Goal: Task Accomplishment & Management: Complete application form

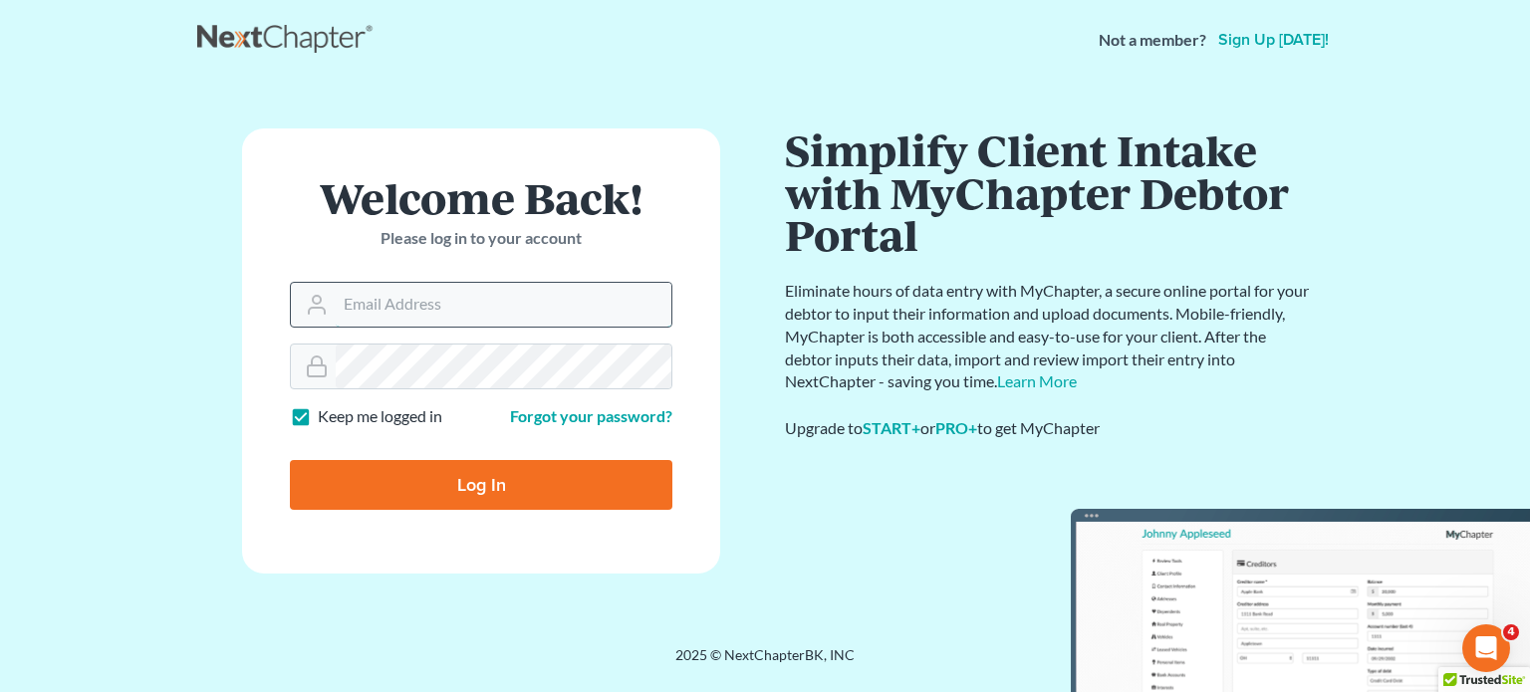
click at [446, 314] on input "Email Address" at bounding box center [504, 305] width 336 height 44
type input "[EMAIL_ADDRESS][DOMAIN_NAME]"
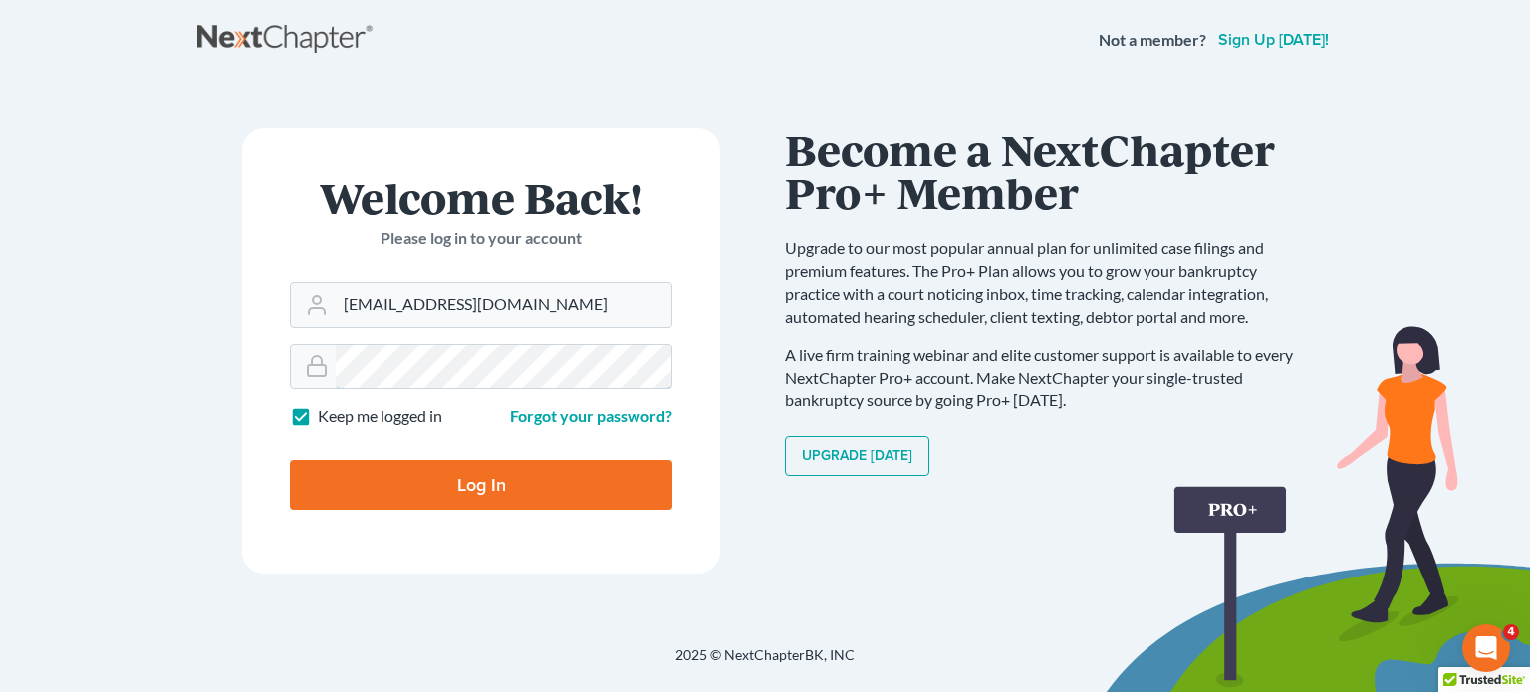
click at [290, 460] on input "Log In" at bounding box center [481, 485] width 383 height 50
type input "Thinking..."
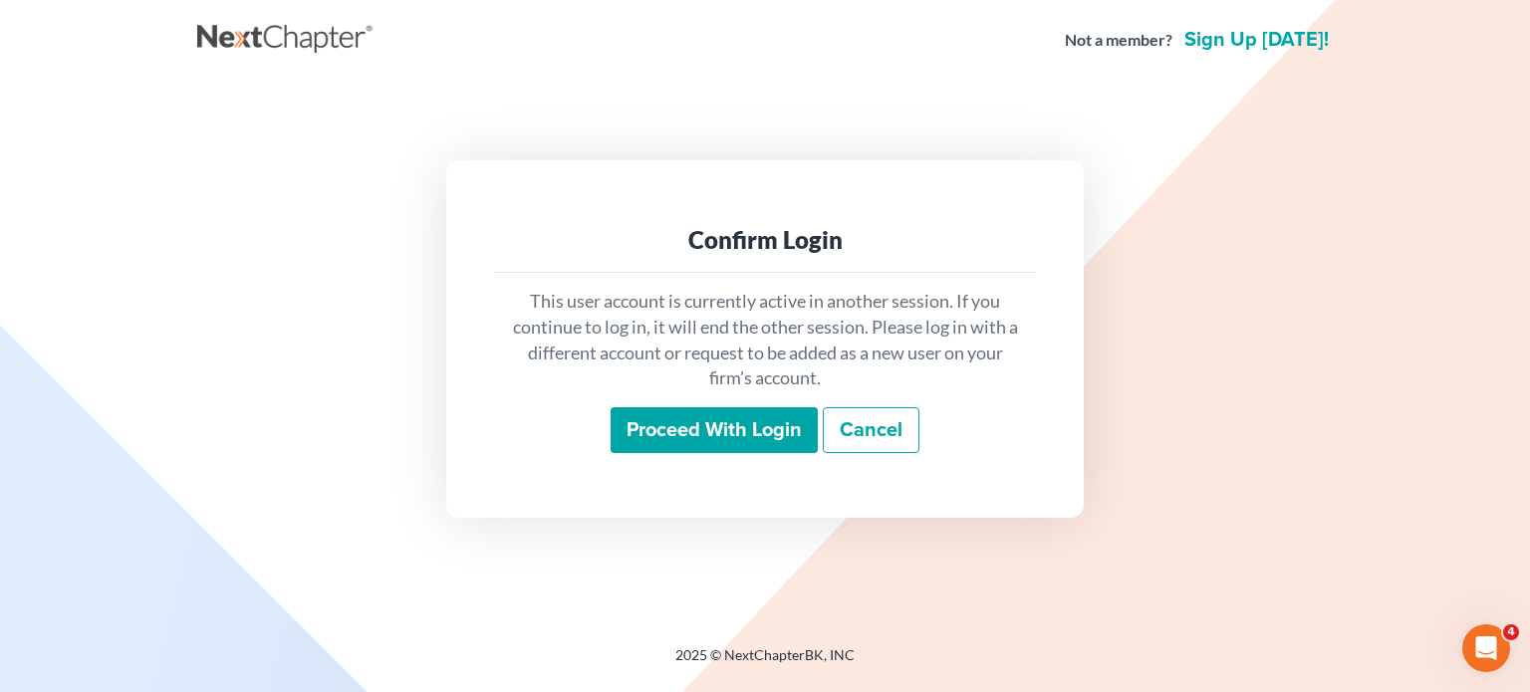
click at [661, 435] on input "Proceed with login" at bounding box center [714, 430] width 207 height 46
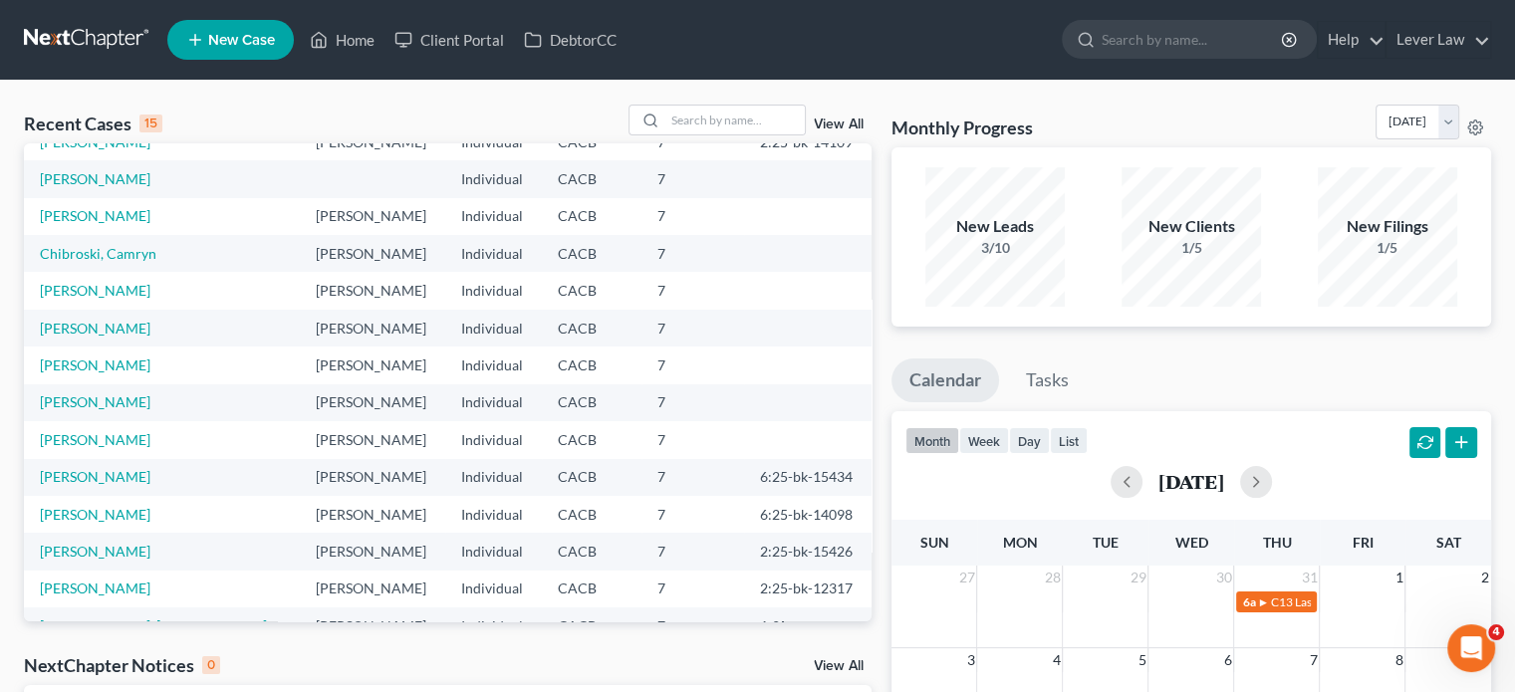
scroll to position [100, 0]
click at [132, 510] on link "Hernandez, Benjamin" at bounding box center [95, 512] width 111 height 17
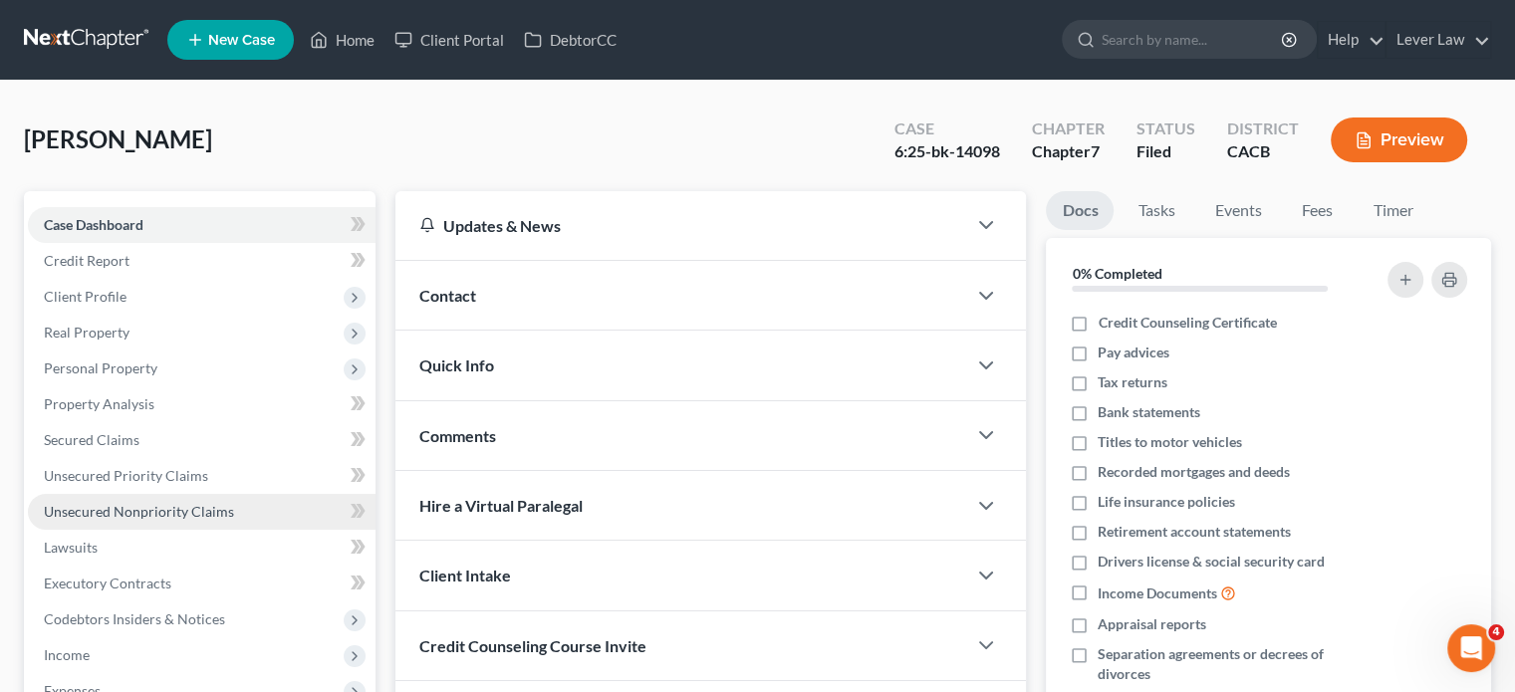
click at [131, 510] on span "Unsecured Nonpriority Claims" at bounding box center [139, 511] width 190 height 17
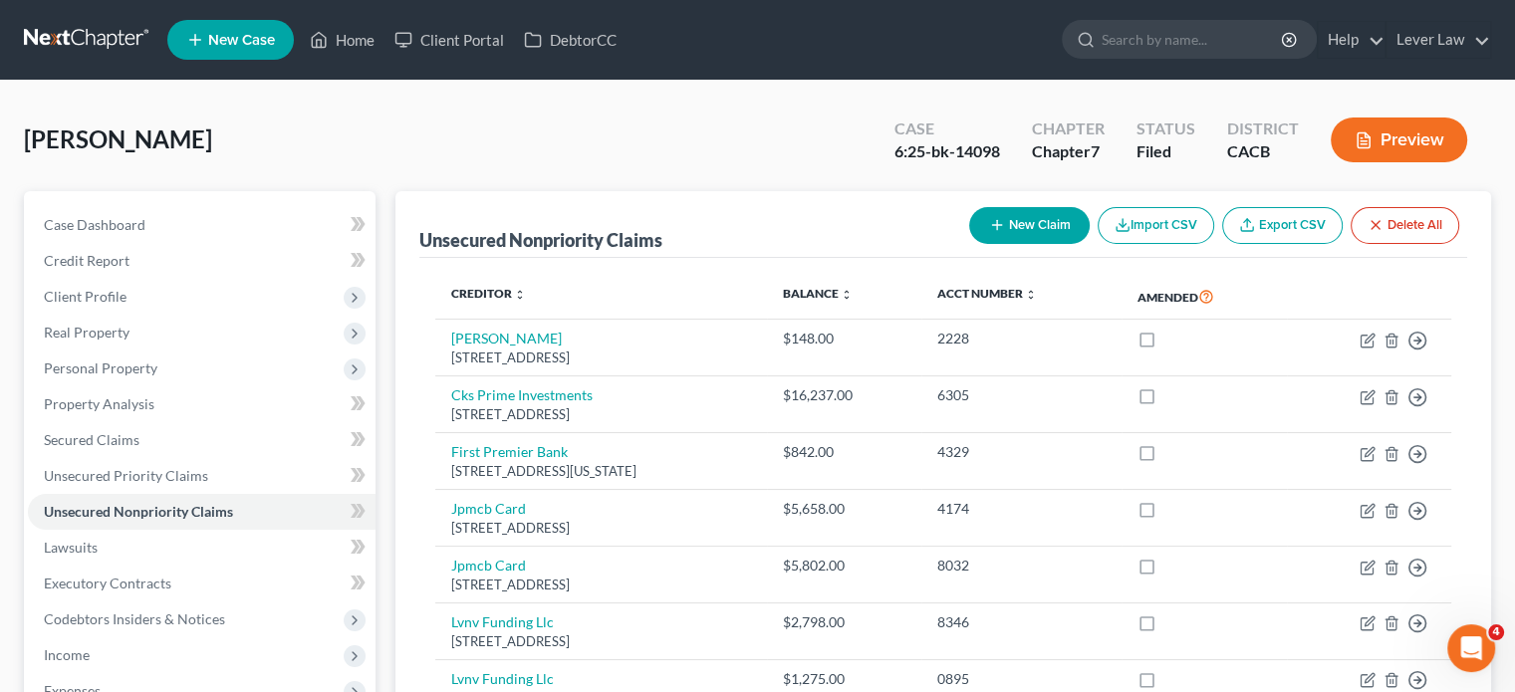
scroll to position [299, 0]
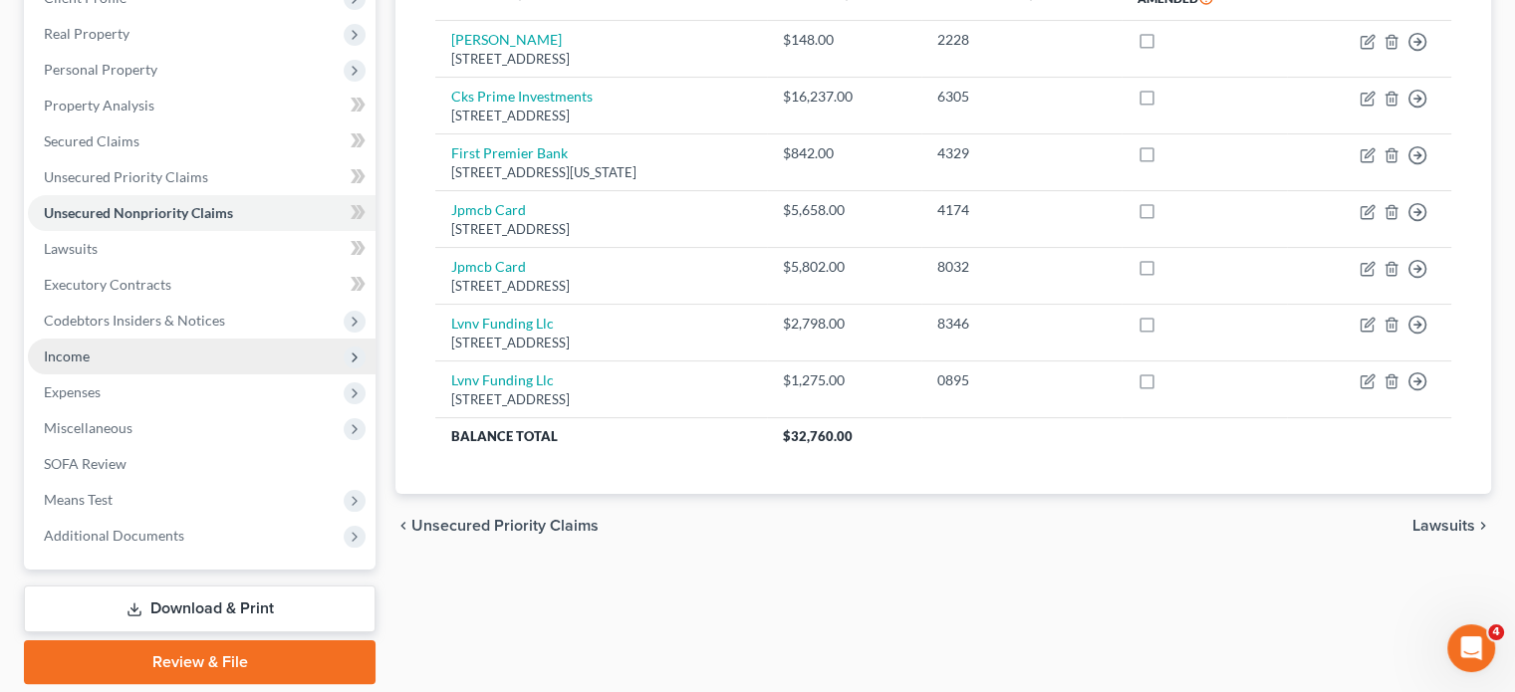
click at [129, 365] on span "Income" at bounding box center [202, 357] width 348 height 36
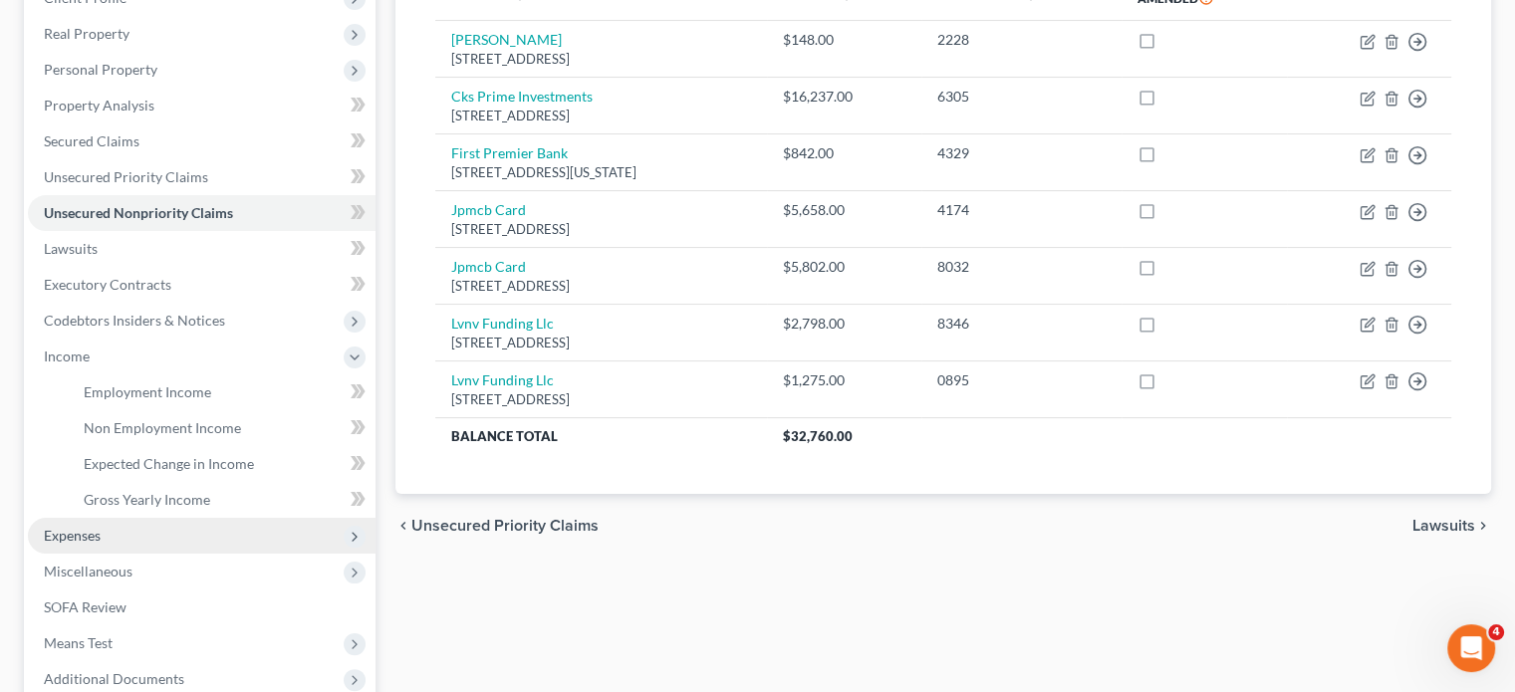
click at [143, 541] on span "Expenses" at bounding box center [202, 536] width 348 height 36
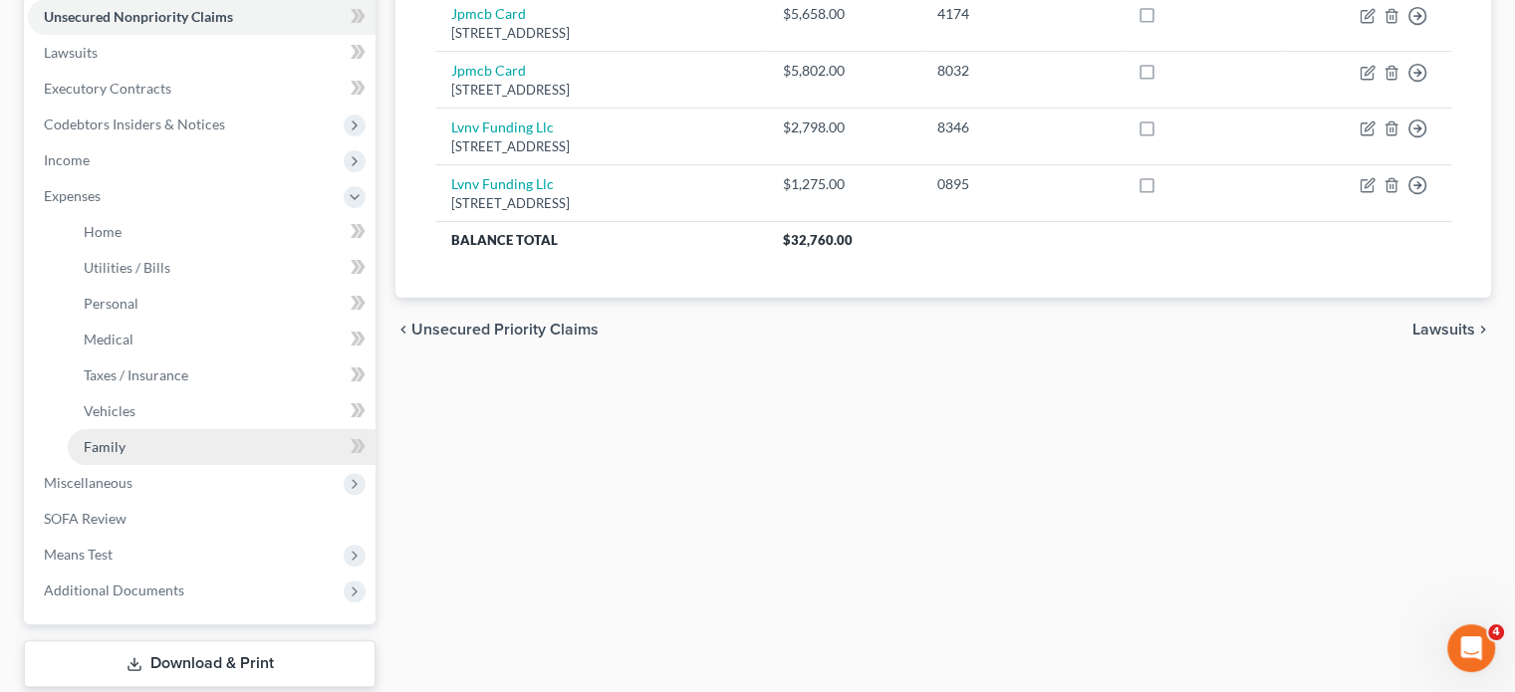
scroll to position [498, 0]
click at [214, 441] on link "Family" at bounding box center [222, 444] width 308 height 36
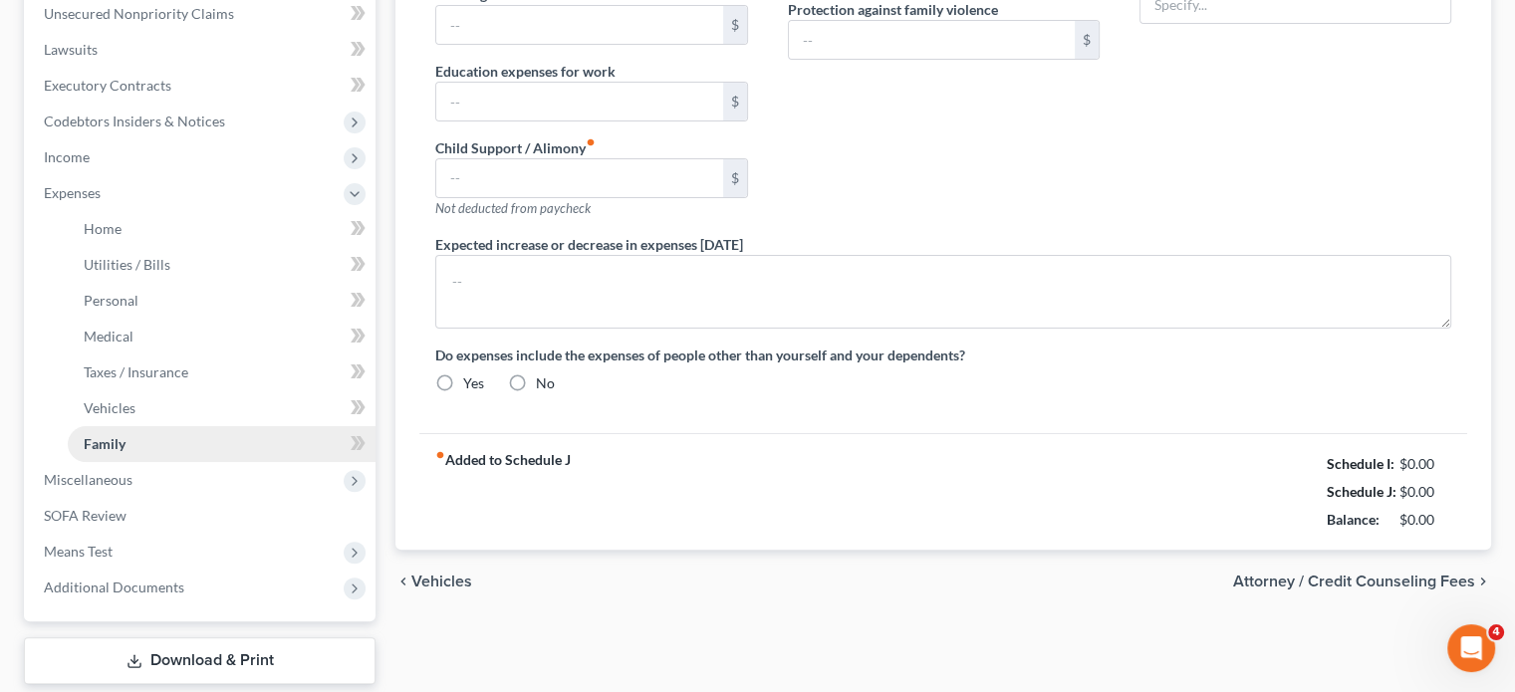
type input "0.00"
type input "80.00"
type input "0.00"
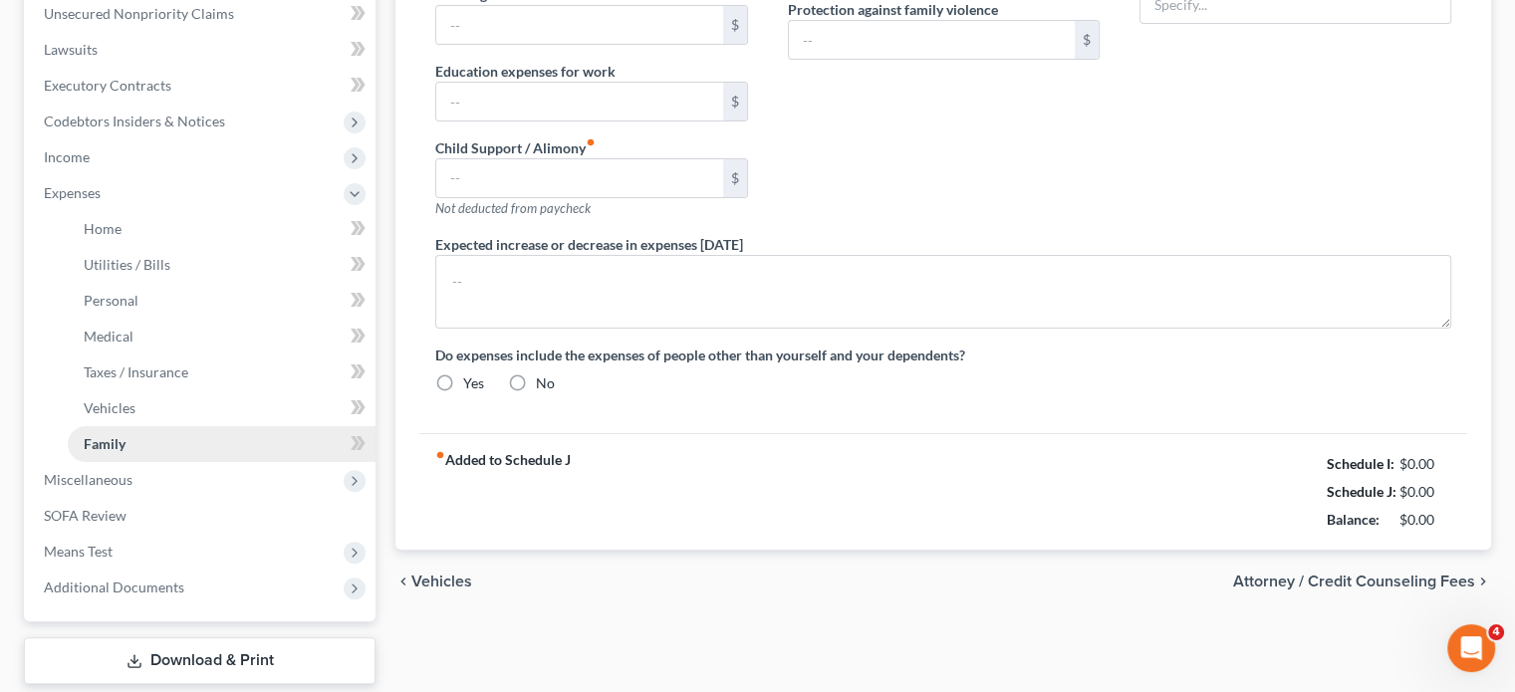
type input "0.00"
type input "200.00"
type input "0.00"
type input "200.00"
type input "150.00"
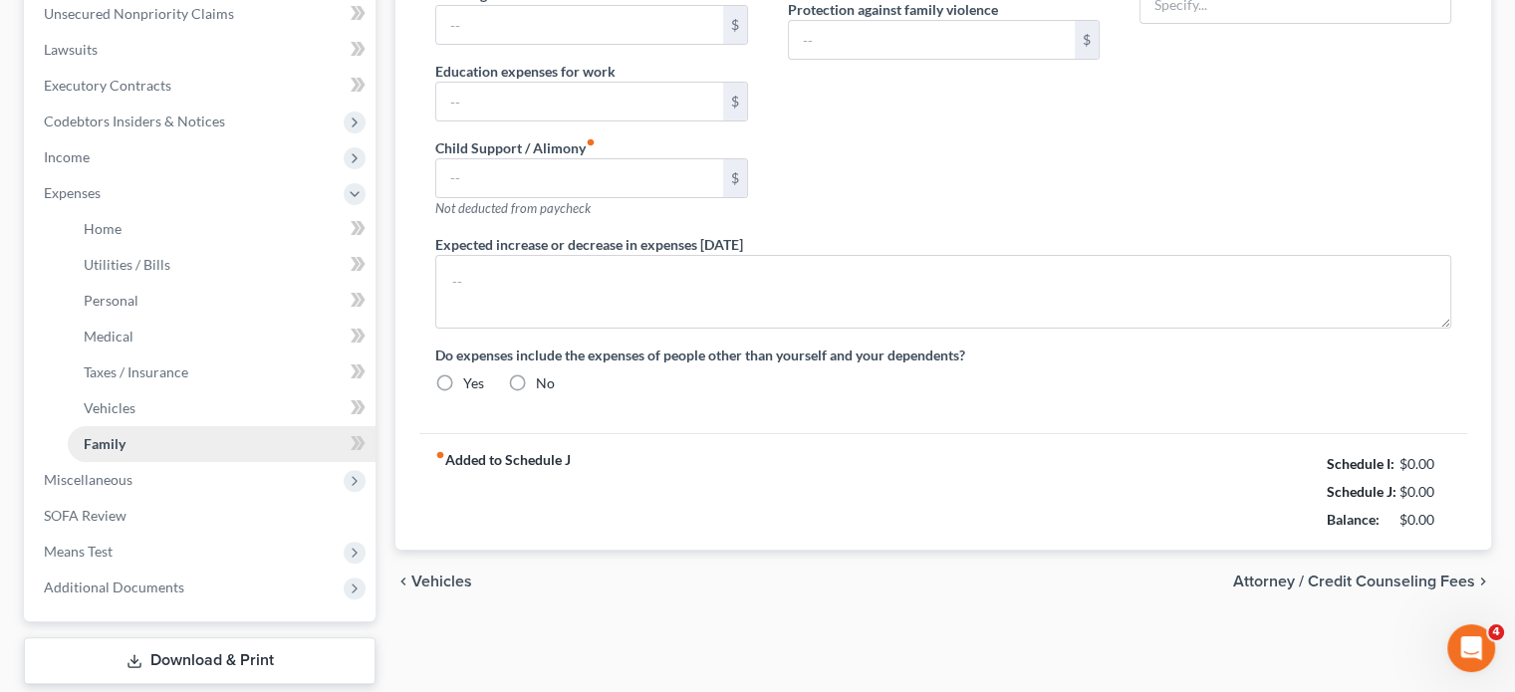
type input "Pet Expenses"
radio input "true"
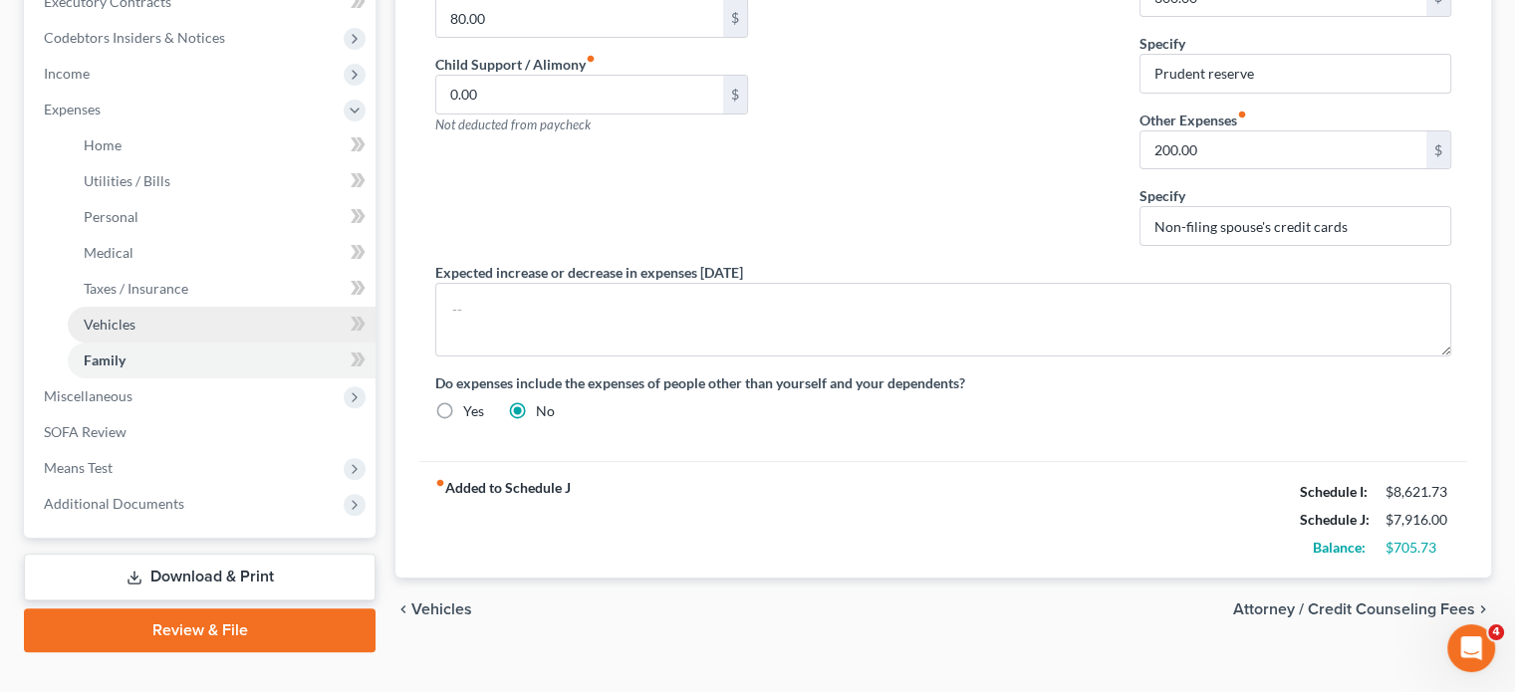
scroll to position [598, 0]
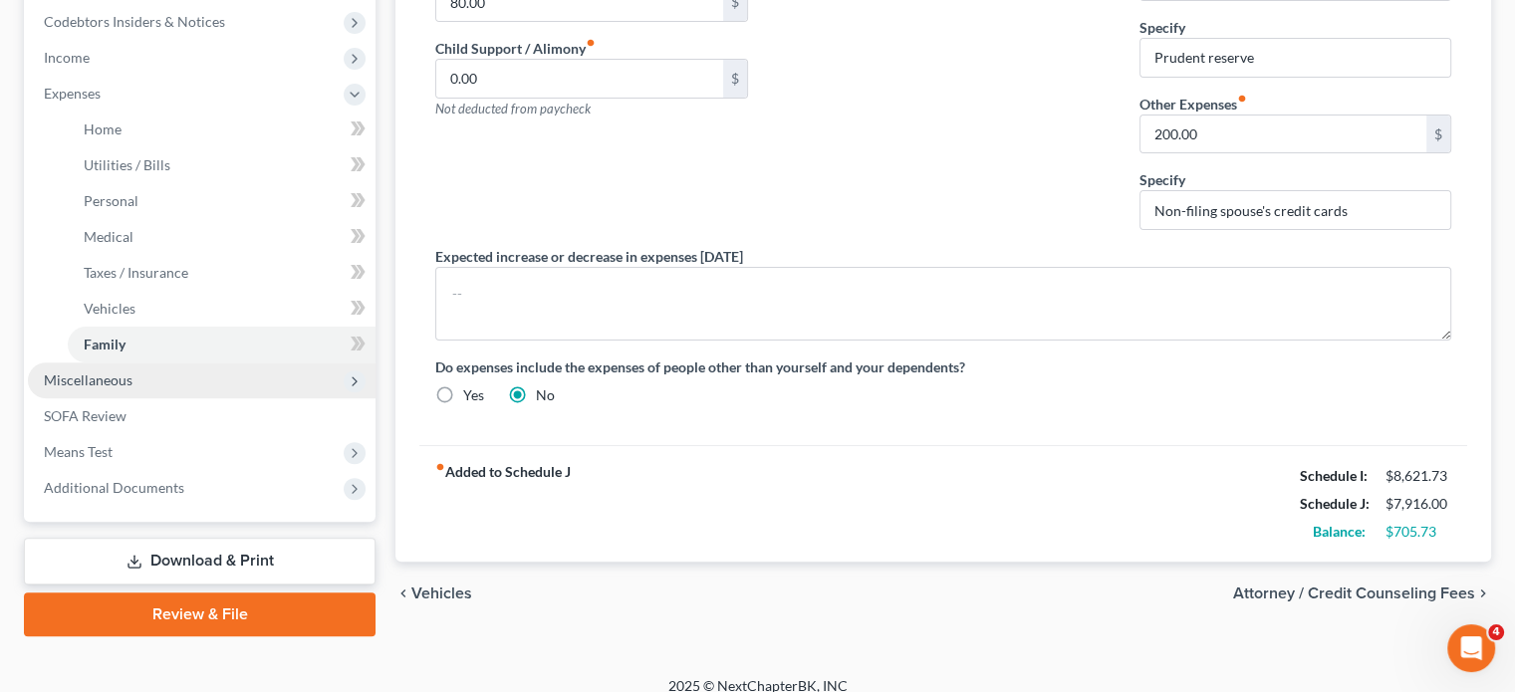
drag, startPoint x: 123, startPoint y: 379, endPoint x: 135, endPoint y: 379, distance: 12.9
click at [123, 379] on span "Miscellaneous" at bounding box center [88, 380] width 89 height 17
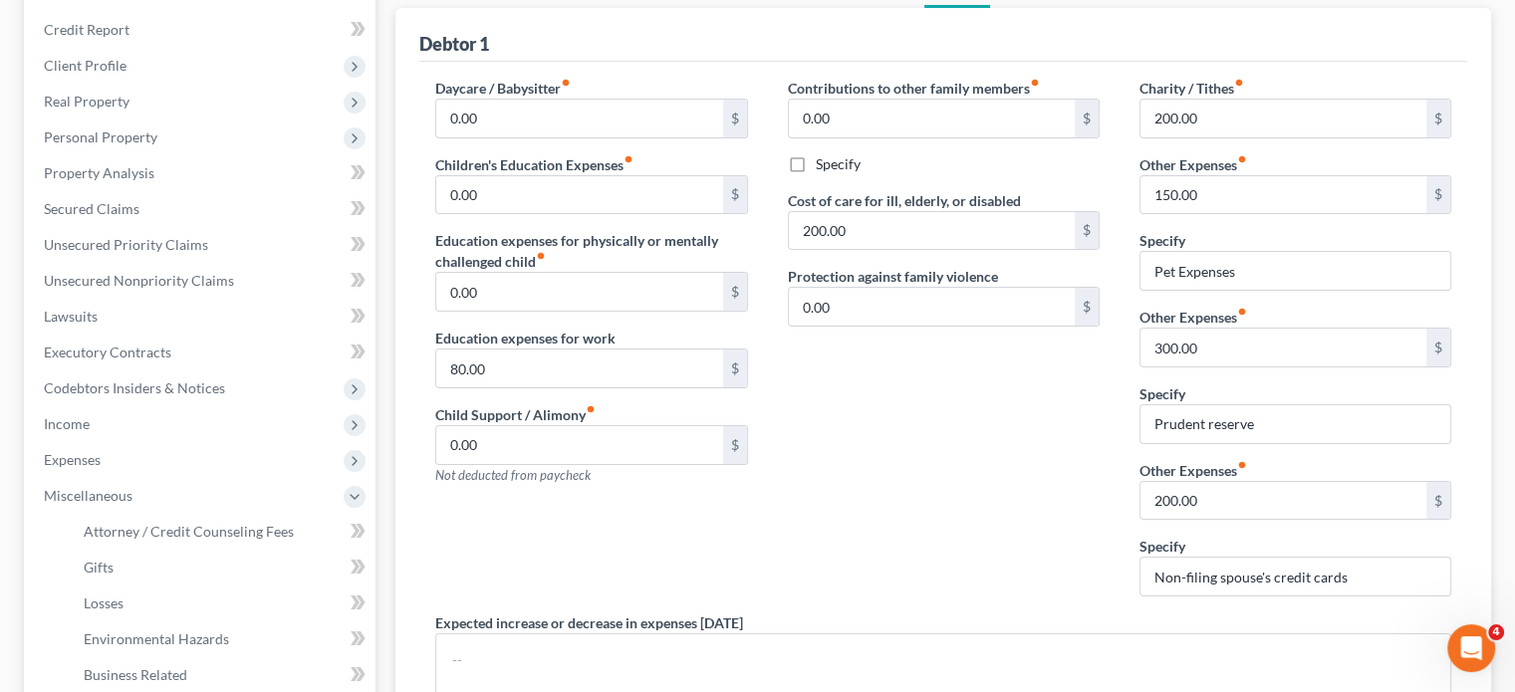
scroll to position [0, 0]
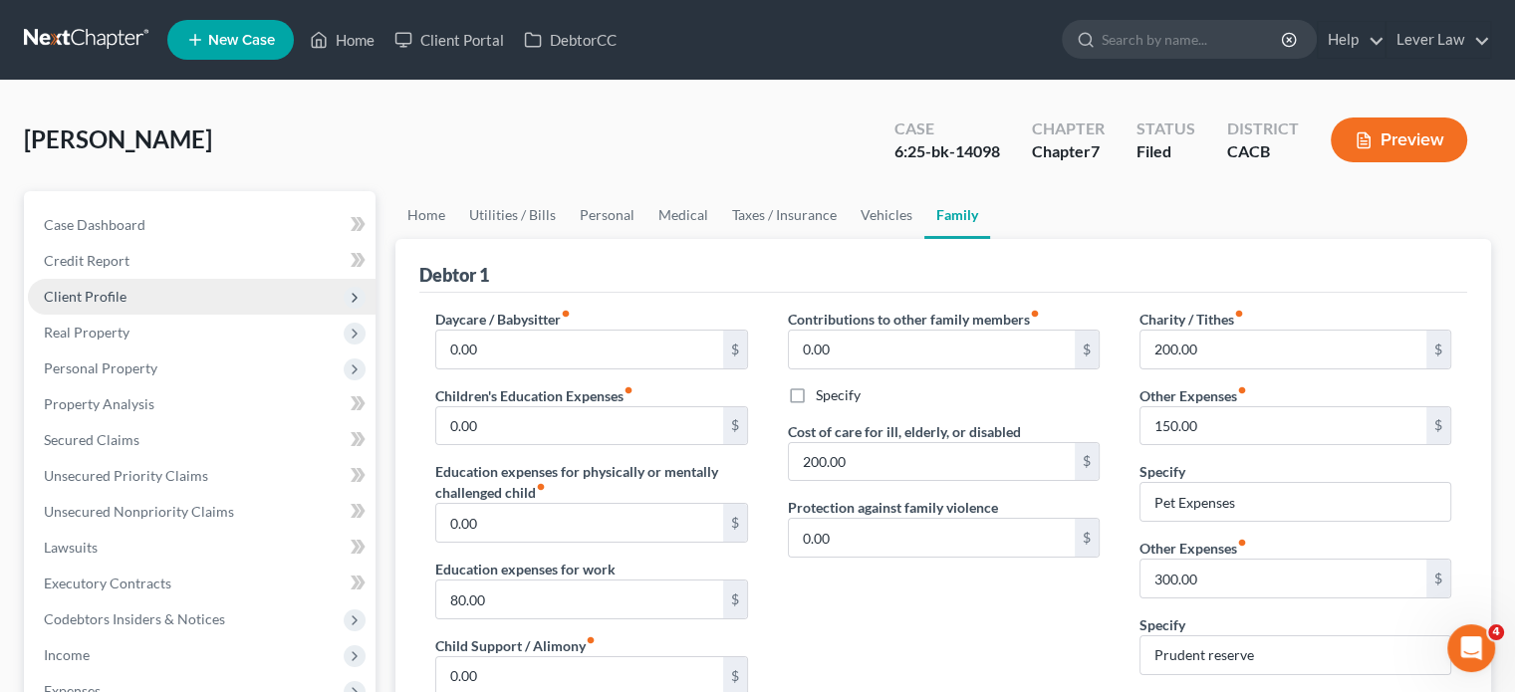
click at [183, 301] on span "Client Profile" at bounding box center [202, 297] width 348 height 36
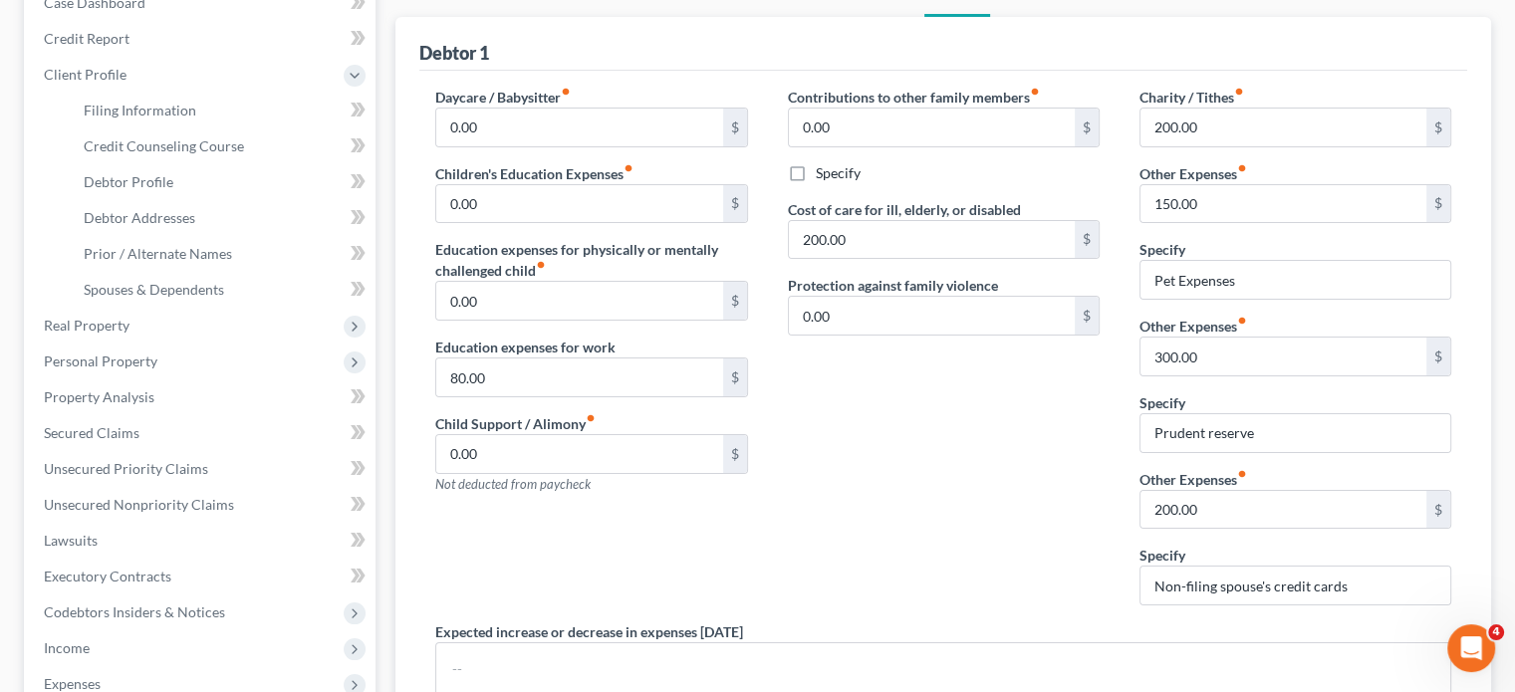
scroll to position [299, 0]
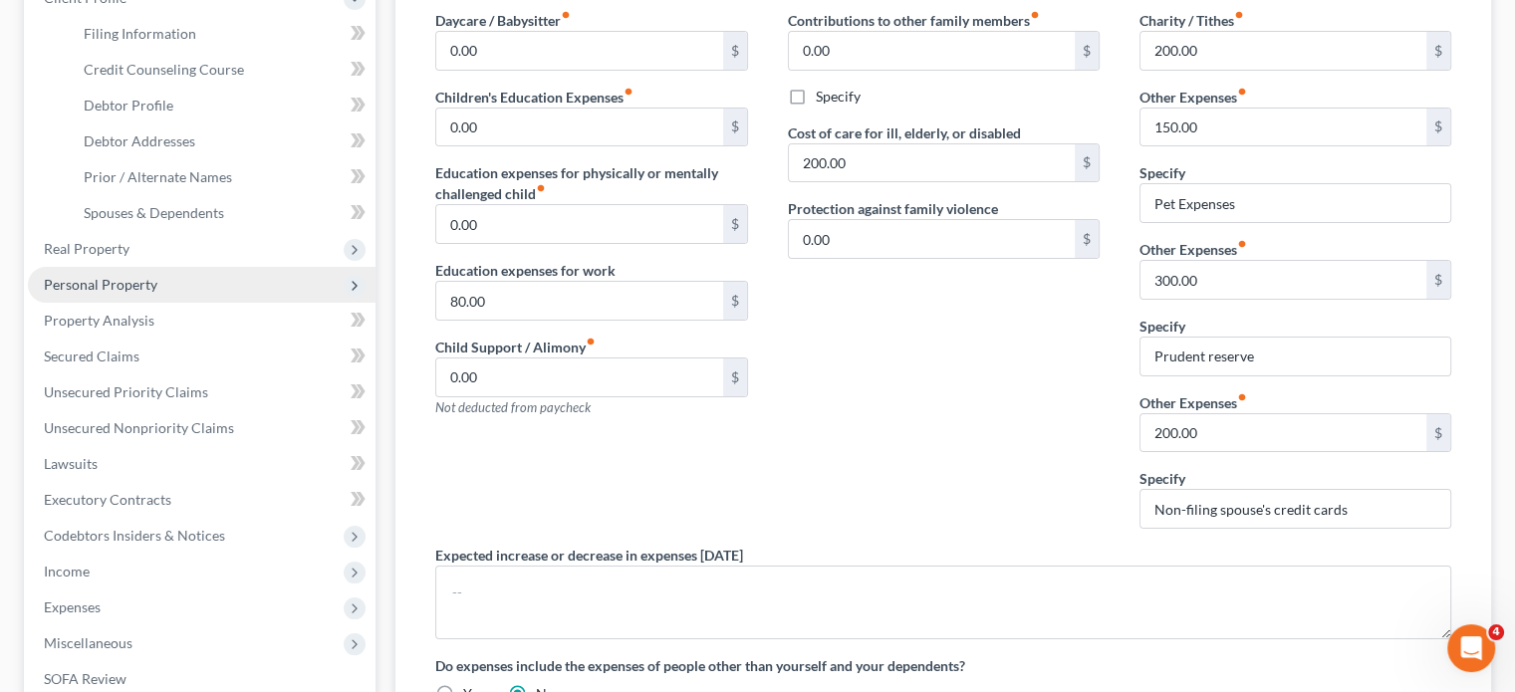
click at [147, 286] on span "Personal Property" at bounding box center [101, 284] width 114 height 17
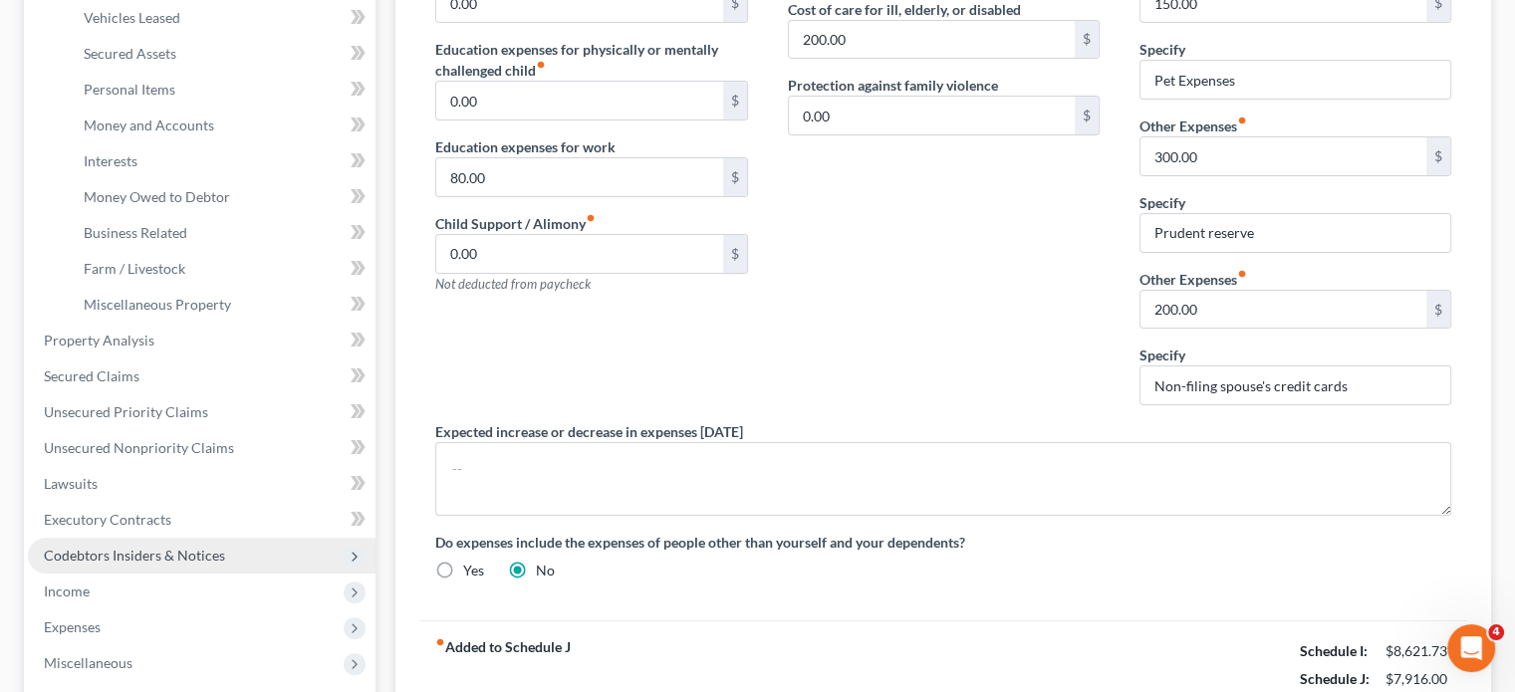
scroll to position [424, 0]
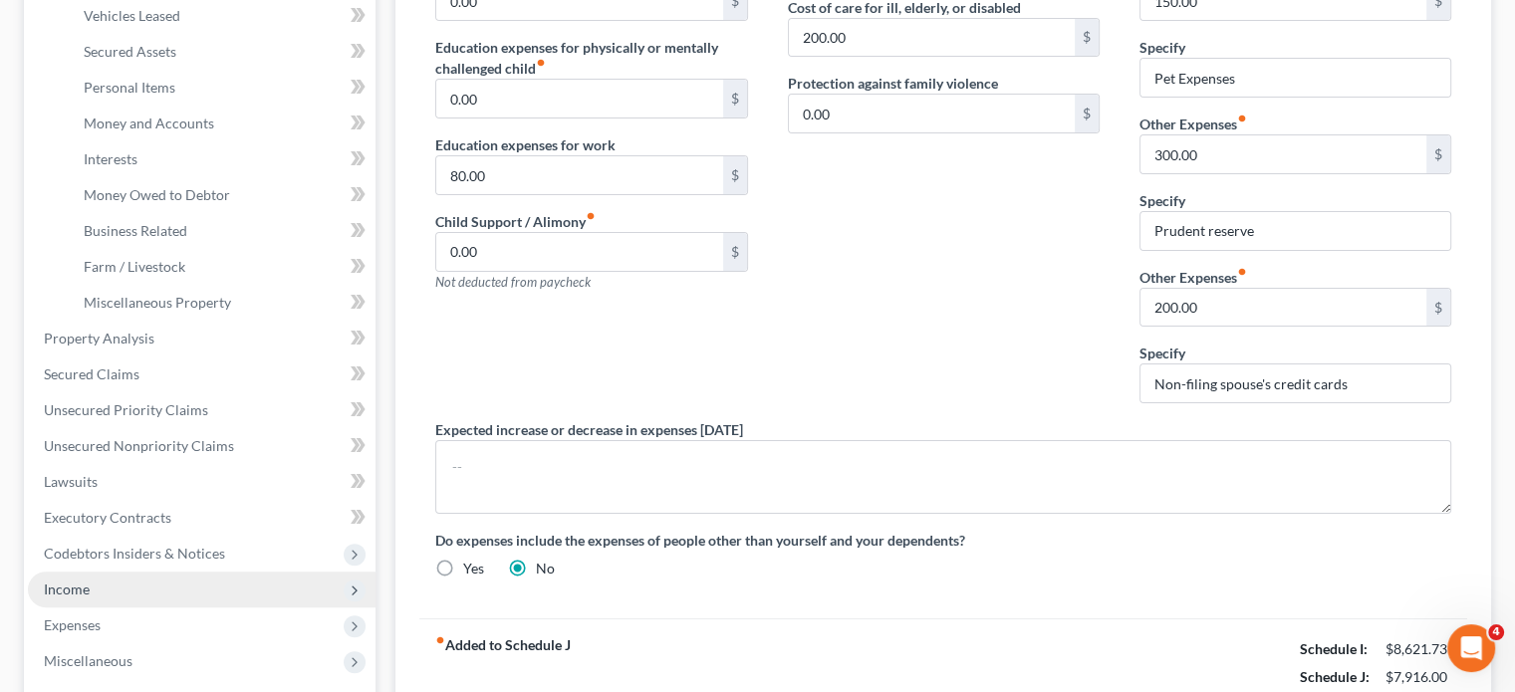
click at [87, 581] on span "Income" at bounding box center [67, 589] width 46 height 17
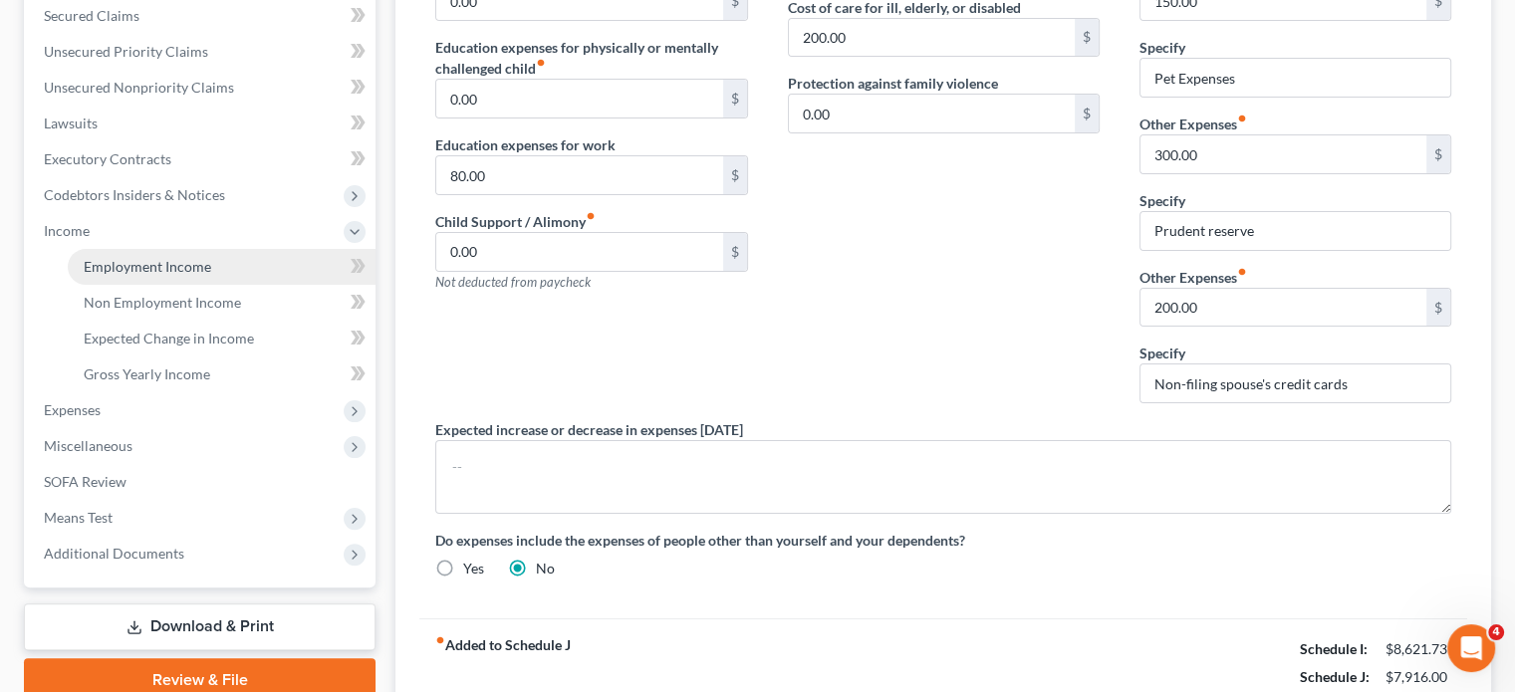
click at [199, 262] on span "Employment Income" at bounding box center [148, 266] width 128 height 17
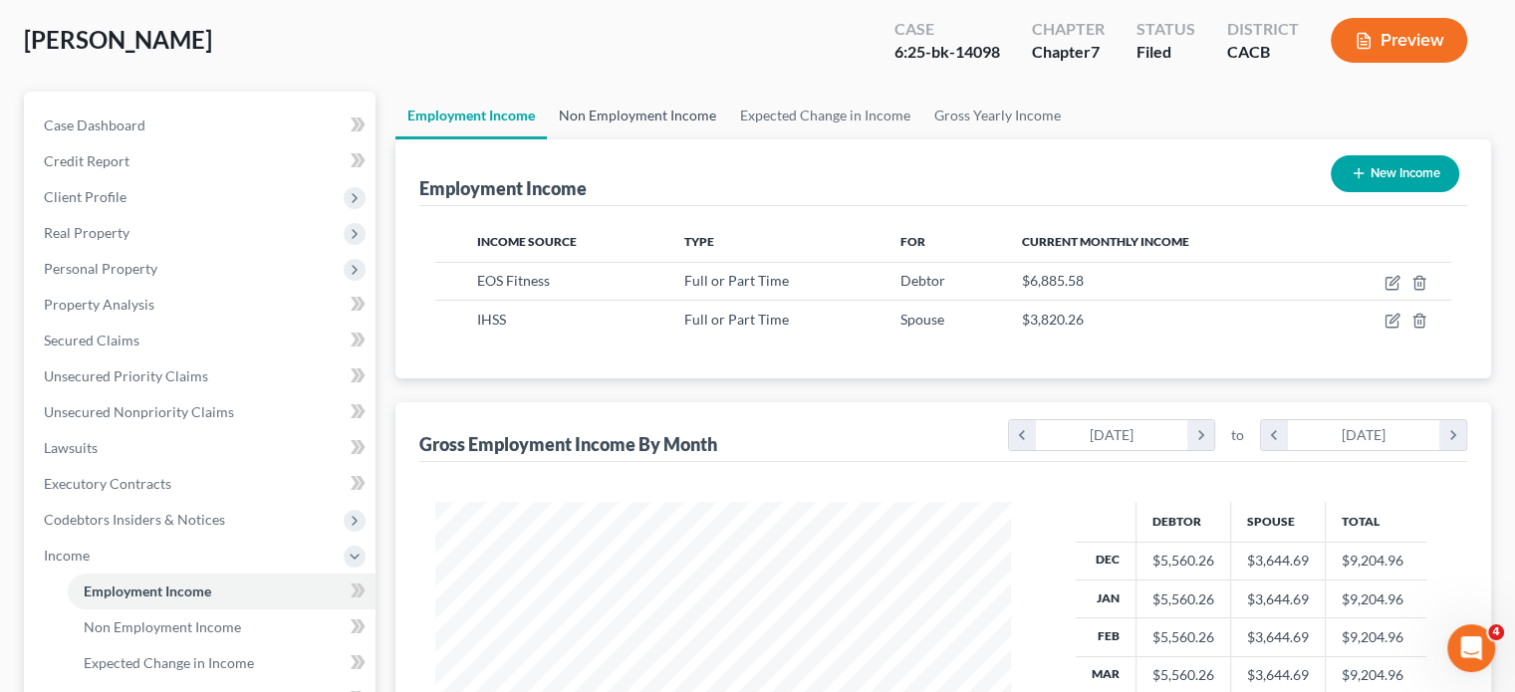
scroll to position [355, 615]
click at [679, 105] on link "Non Employment Income" at bounding box center [637, 116] width 181 height 48
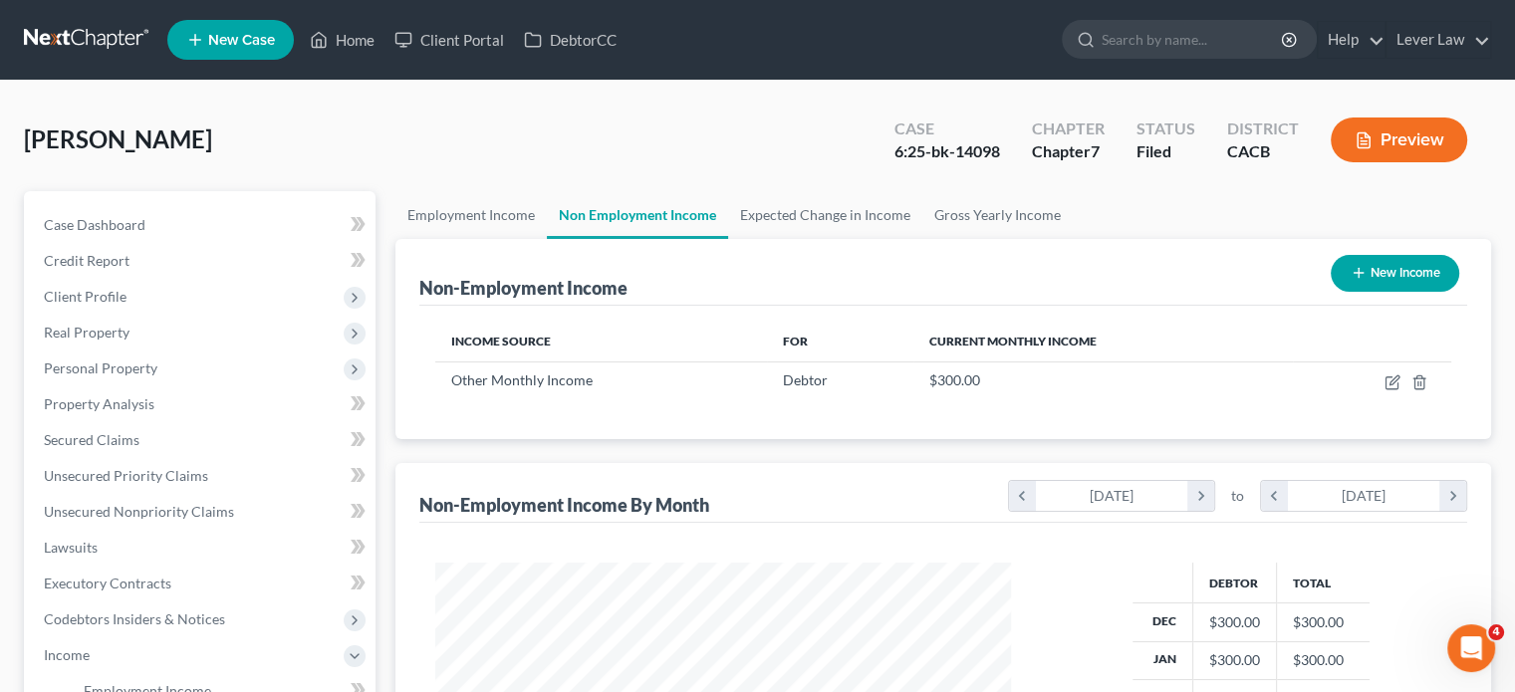
scroll to position [355, 615]
click at [485, 226] on link "Employment Income" at bounding box center [470, 215] width 151 height 48
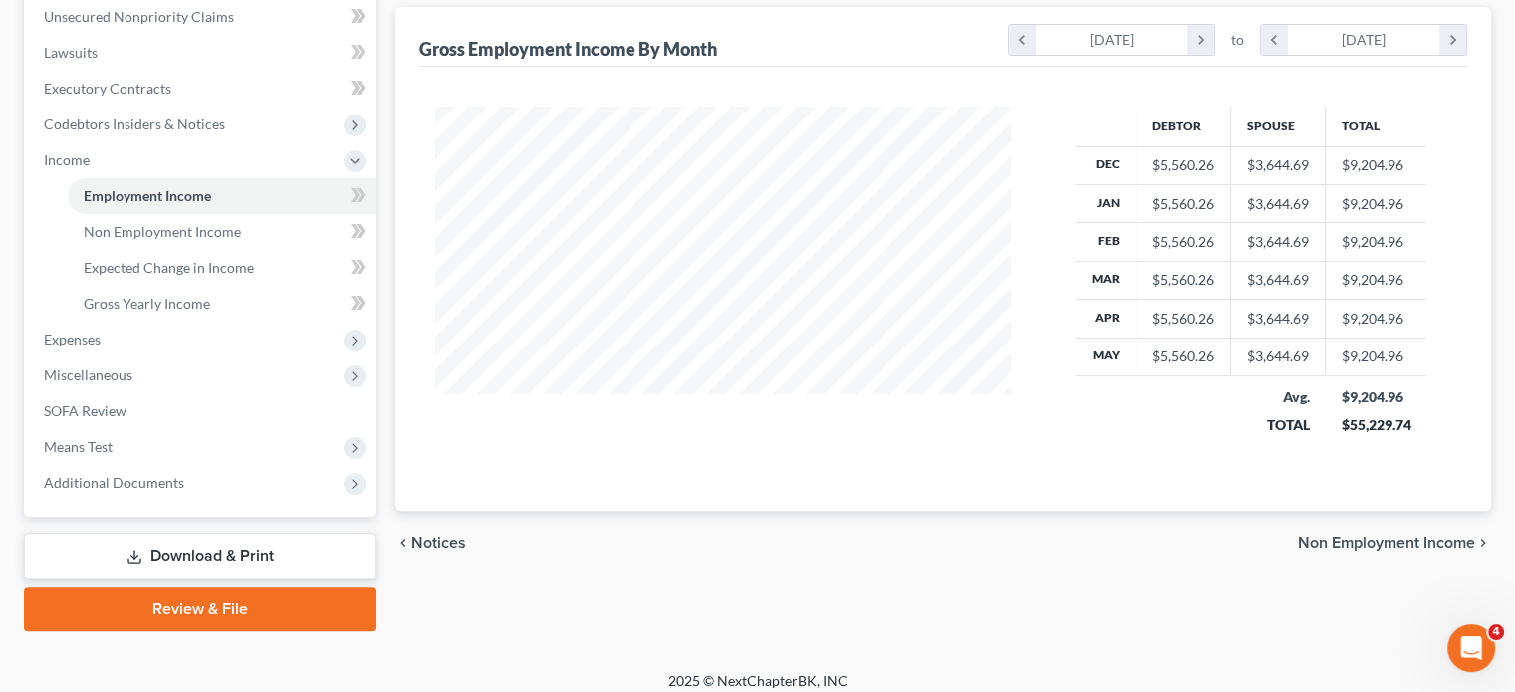
scroll to position [498, 0]
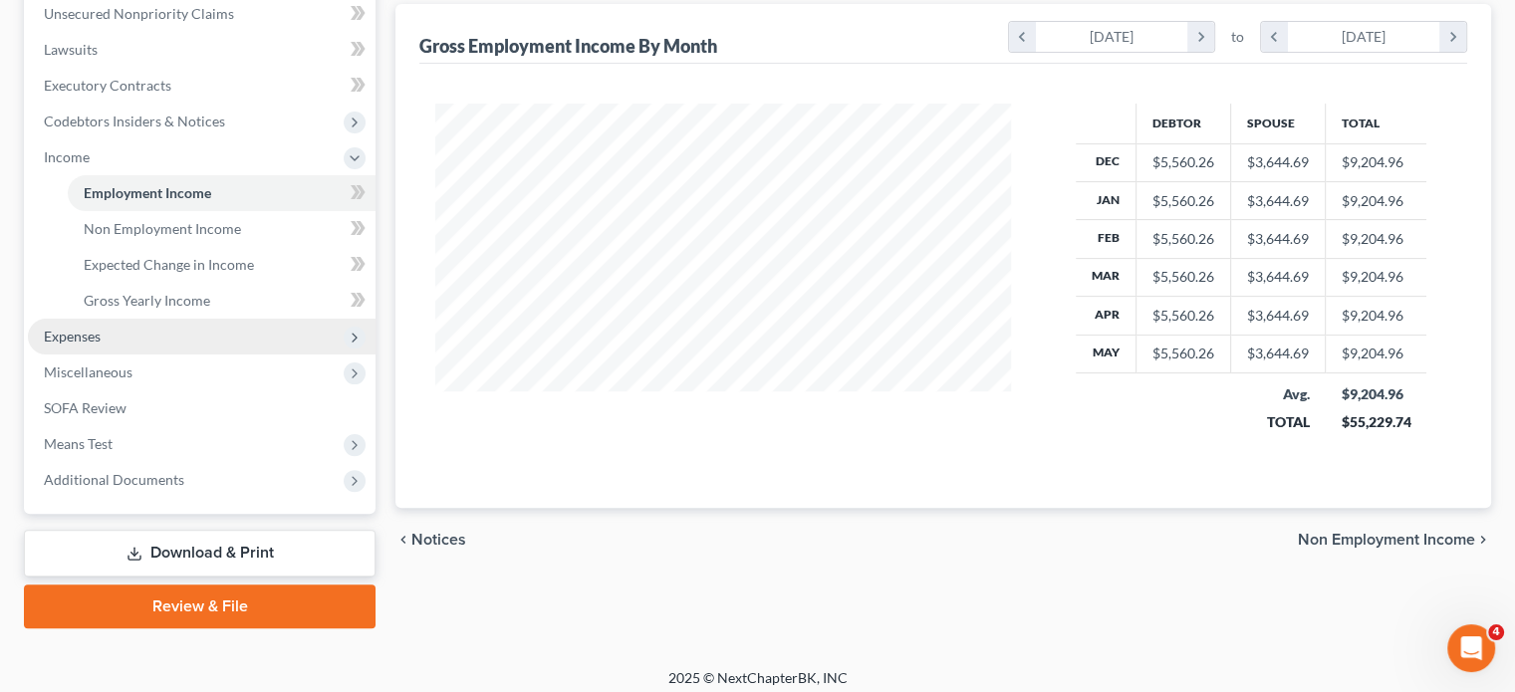
click at [179, 347] on span "Expenses" at bounding box center [202, 337] width 348 height 36
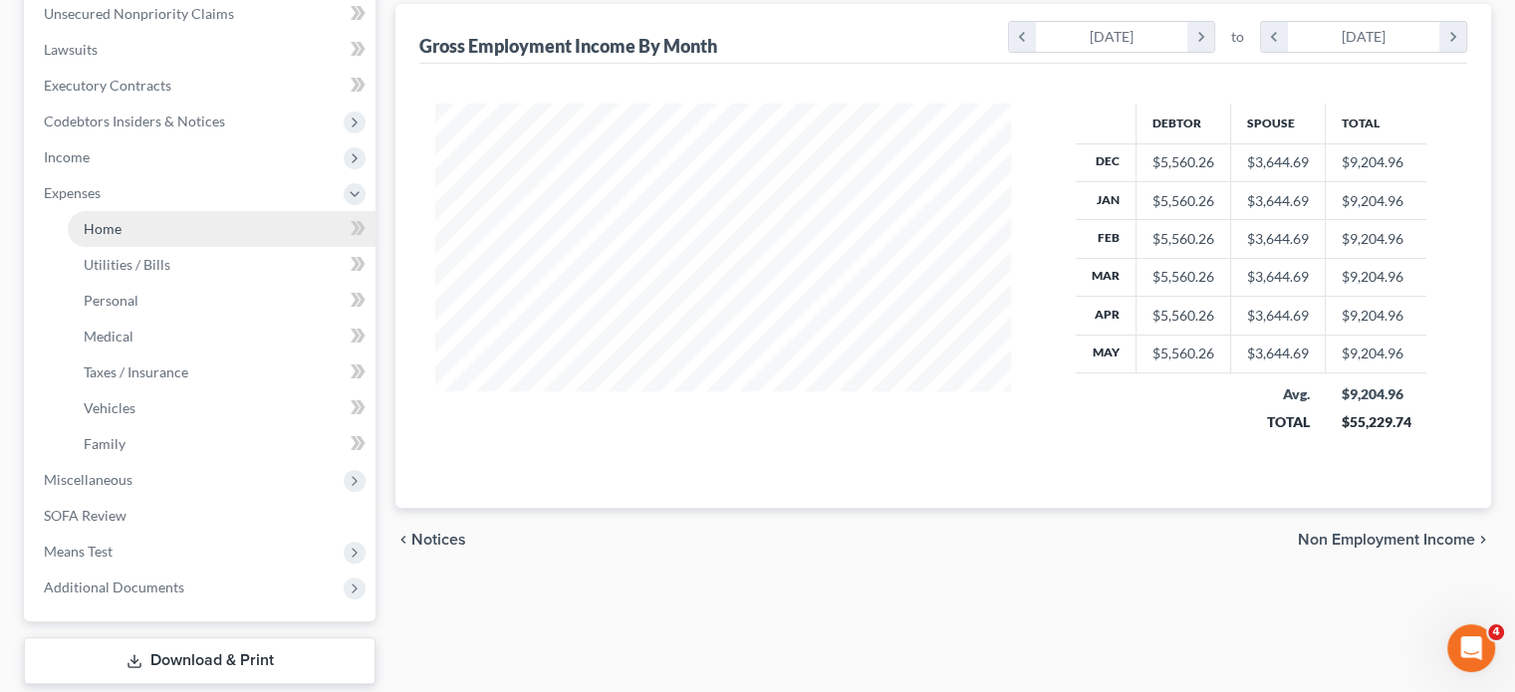
click at [160, 228] on link "Home" at bounding box center [222, 229] width 308 height 36
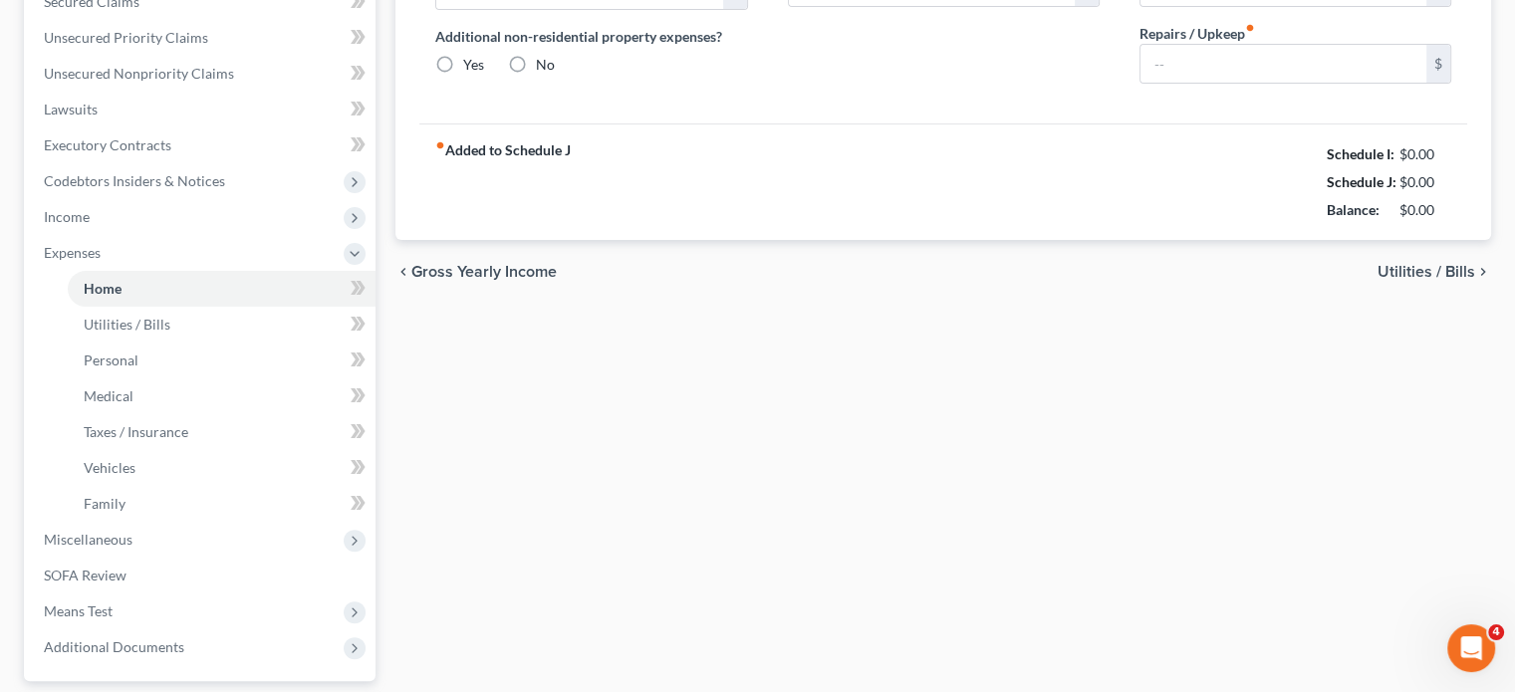
type input "3,000.00"
type input "0.00"
radio input "true"
type input "0.00"
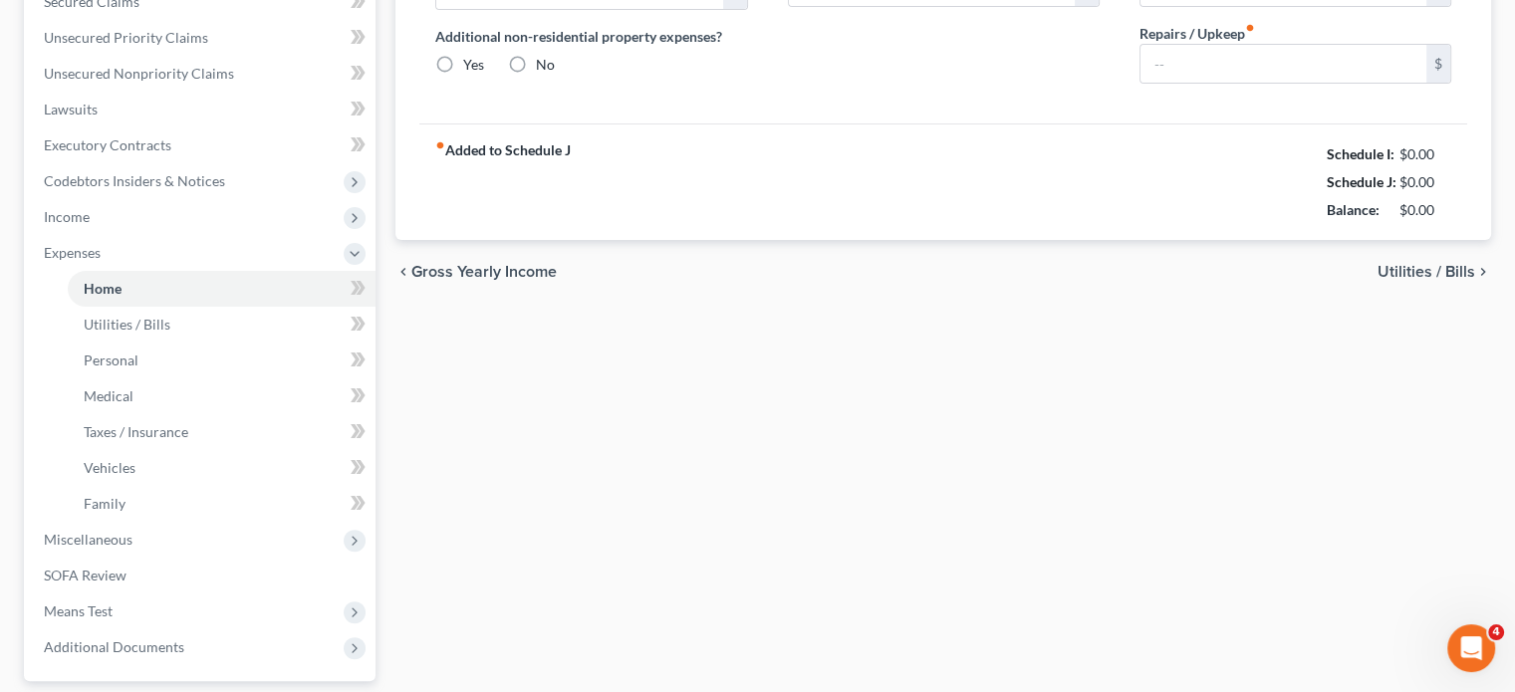
type input "0.00"
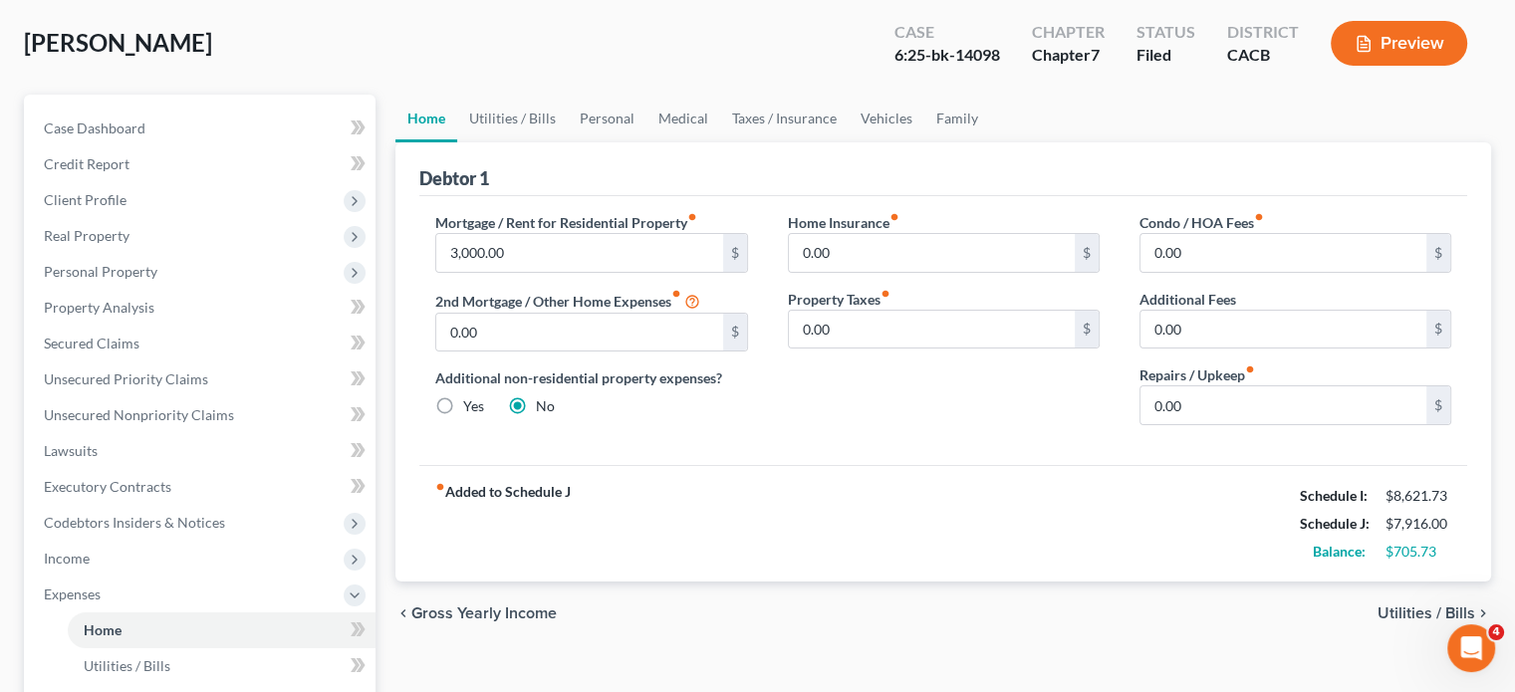
scroll to position [100, 0]
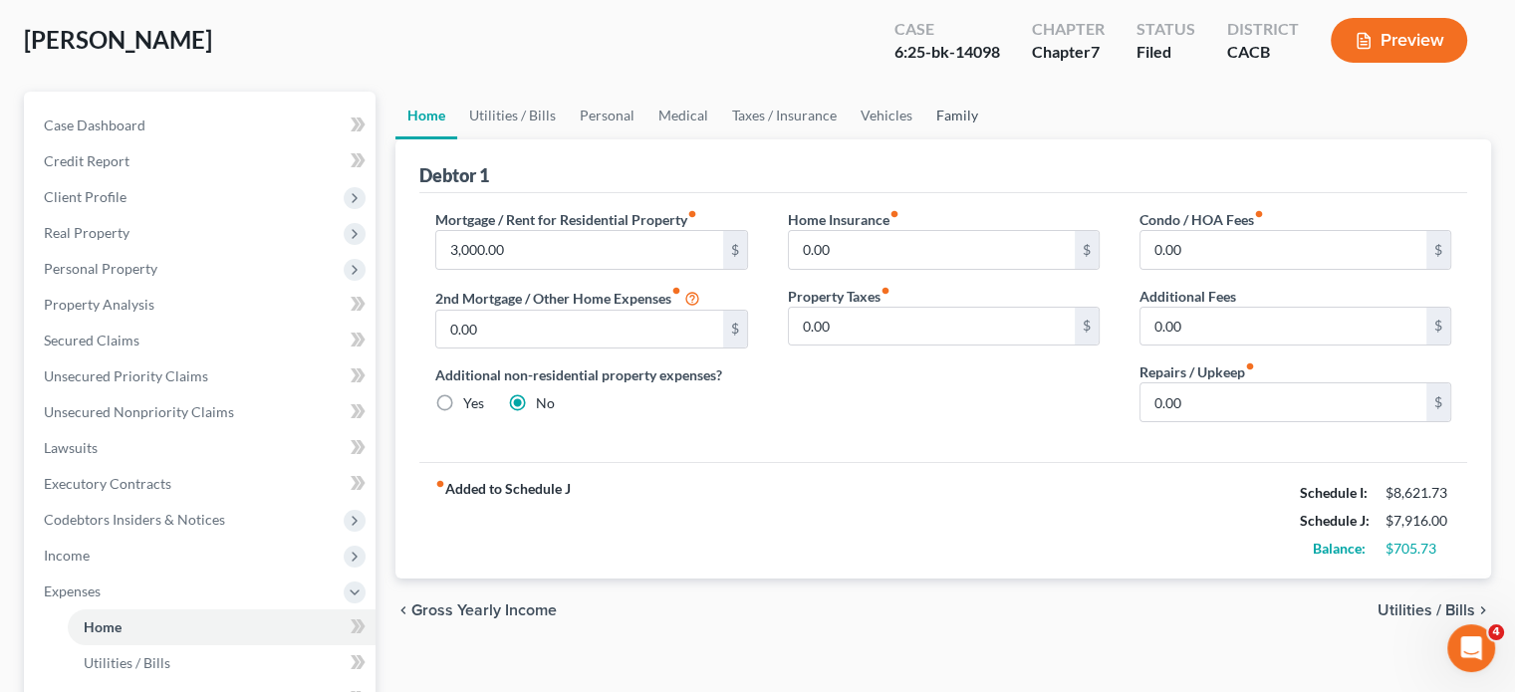
click at [969, 122] on link "Family" at bounding box center [957, 116] width 66 height 48
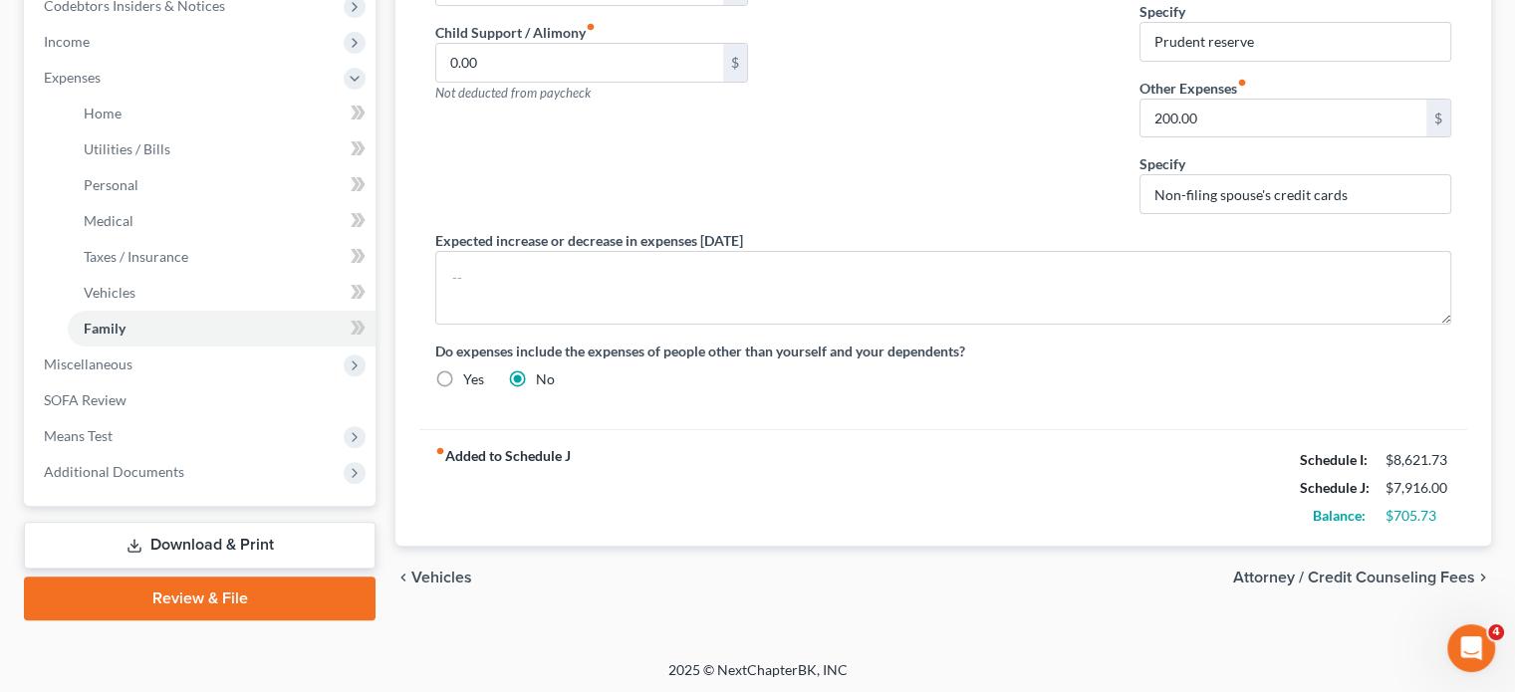
scroll to position [616, 0]
